Goal: Information Seeking & Learning: Learn about a topic

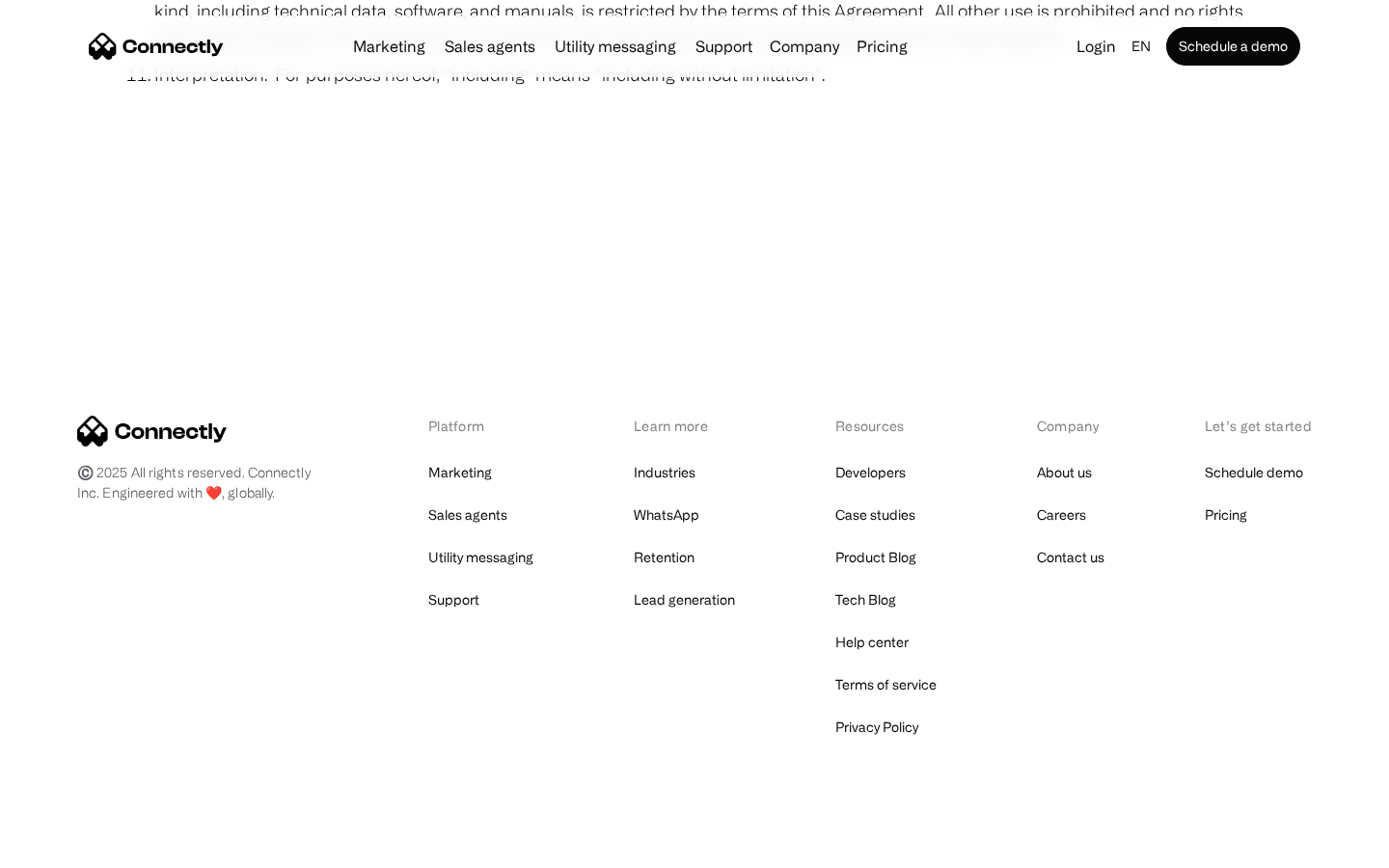
scroll to position [7085, 0]
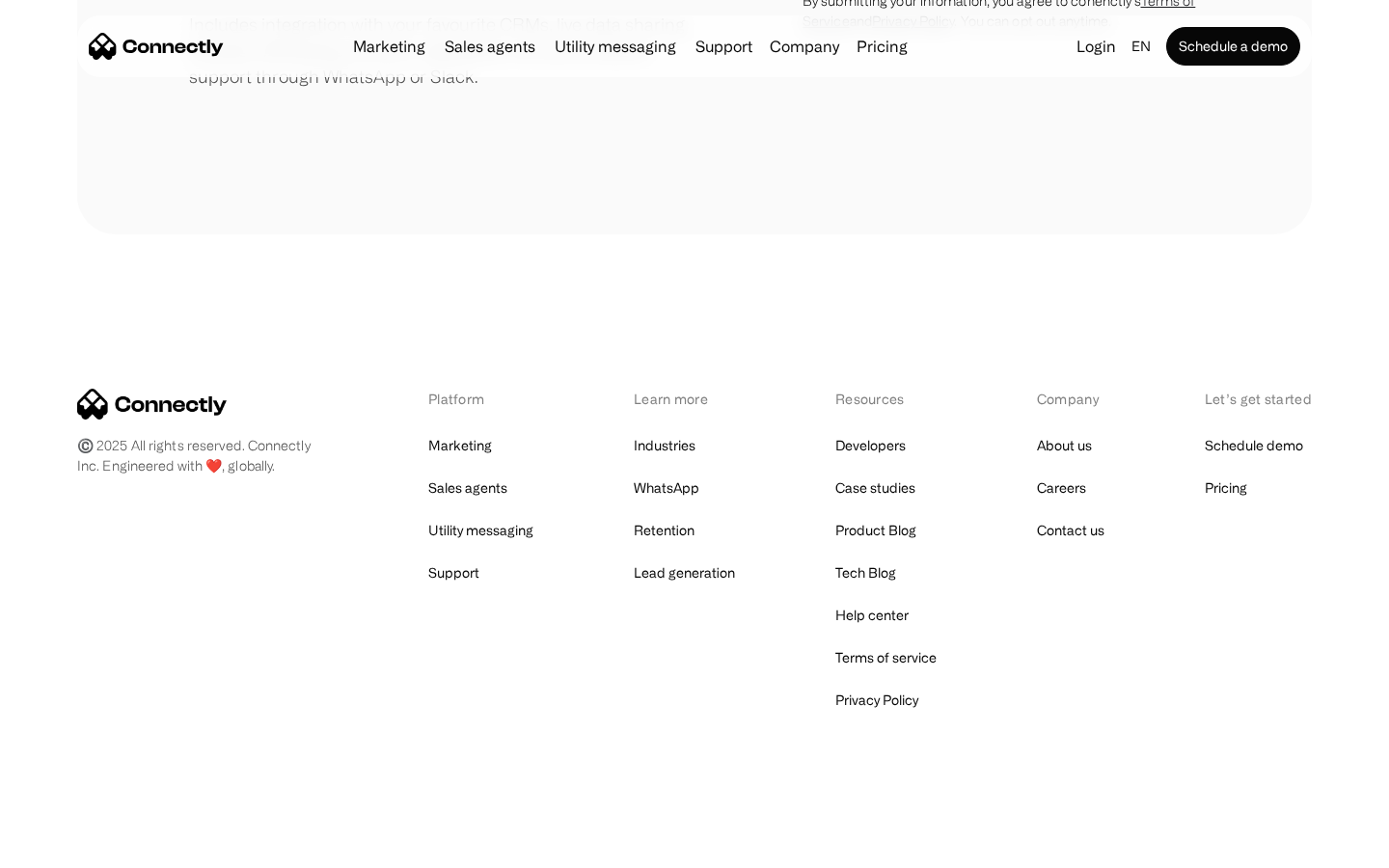
scroll to position [896, 0]
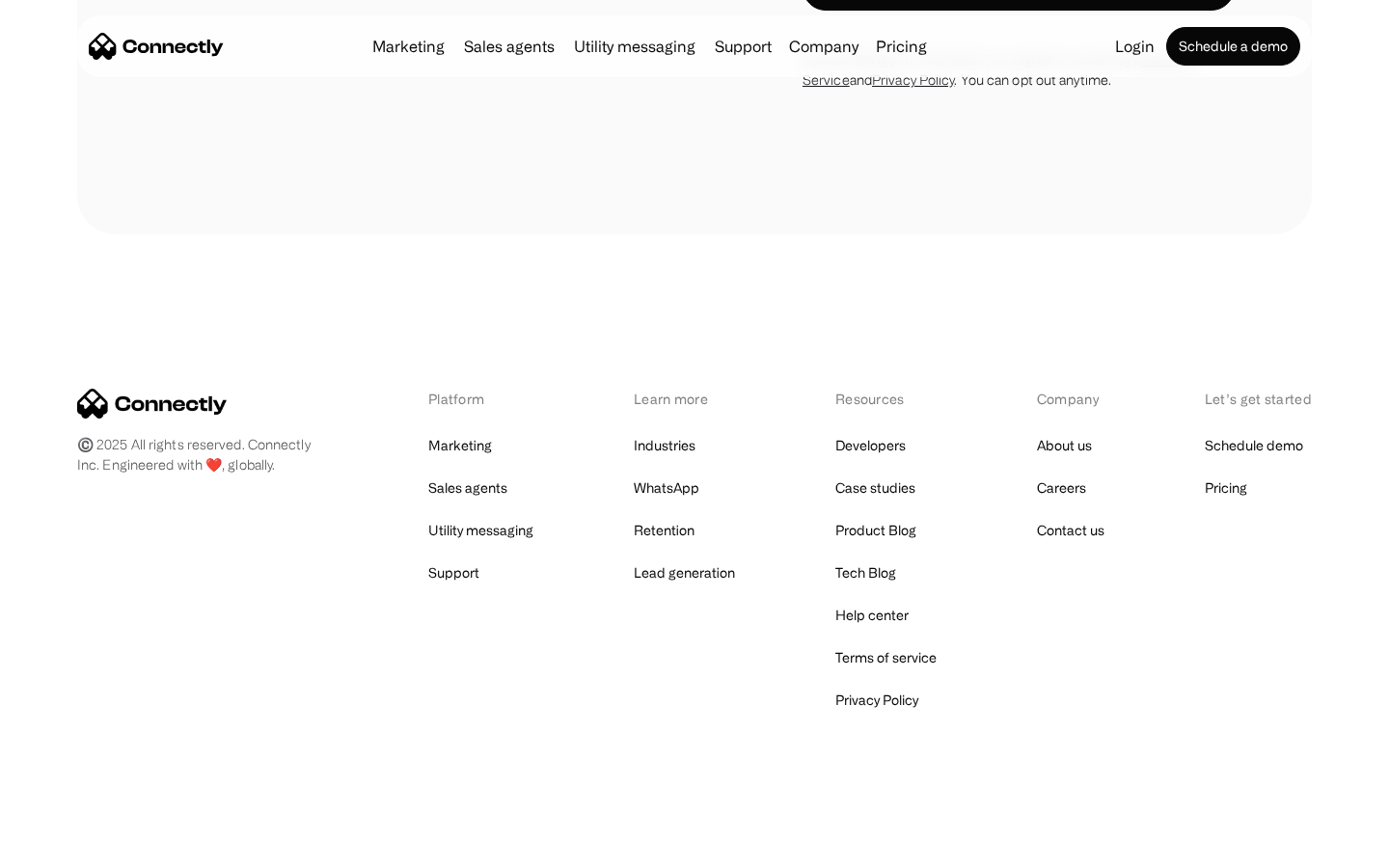
scroll to position [3171, 0]
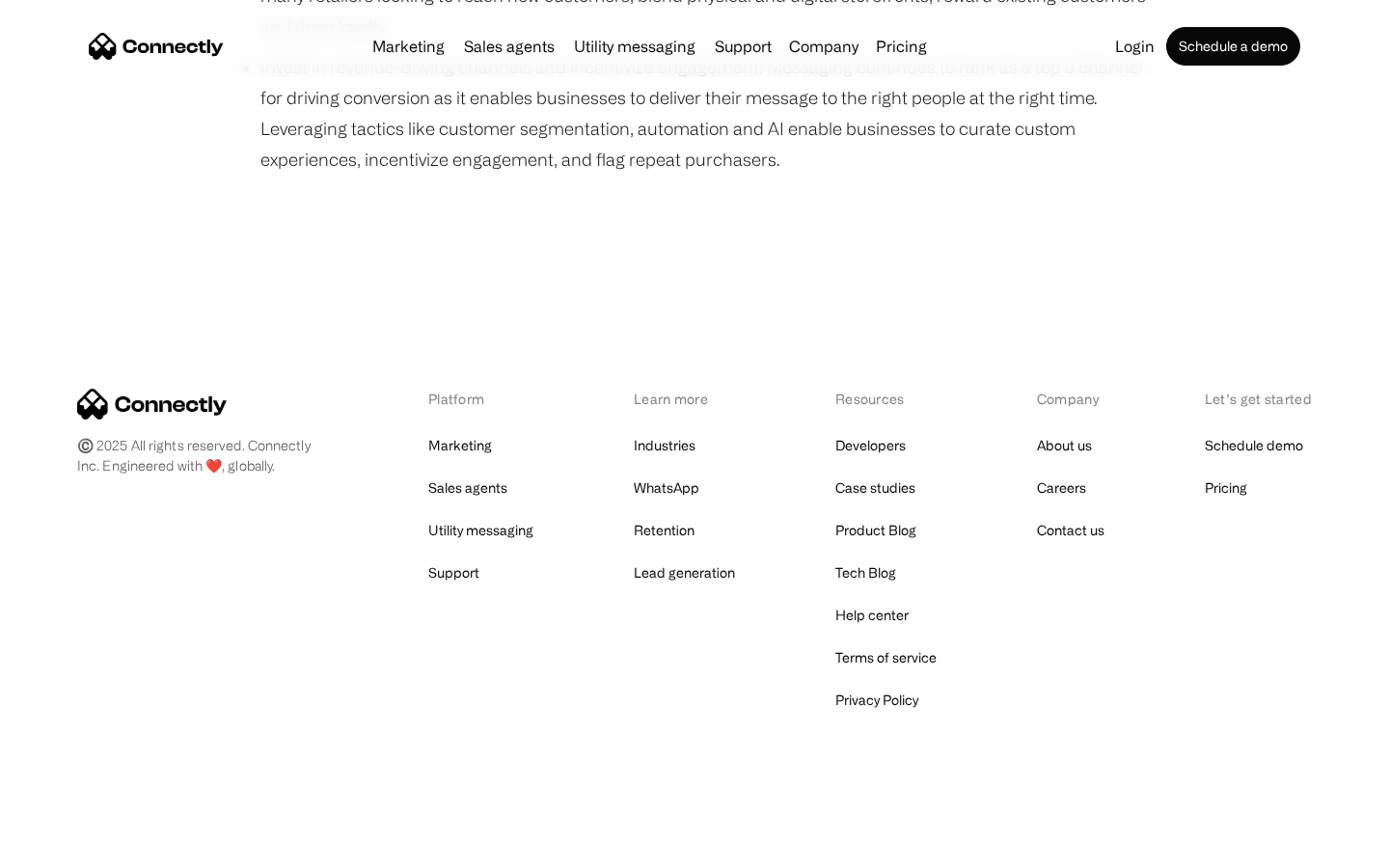
scroll to position [1328, 0]
